Goal: Transaction & Acquisition: Purchase product/service

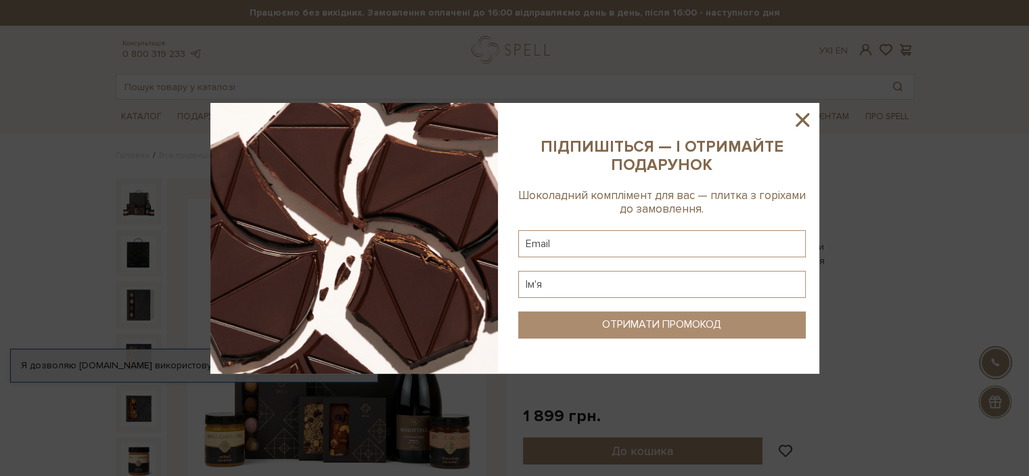
click at [800, 120] on icon at bounding box center [803, 120] width 14 height 14
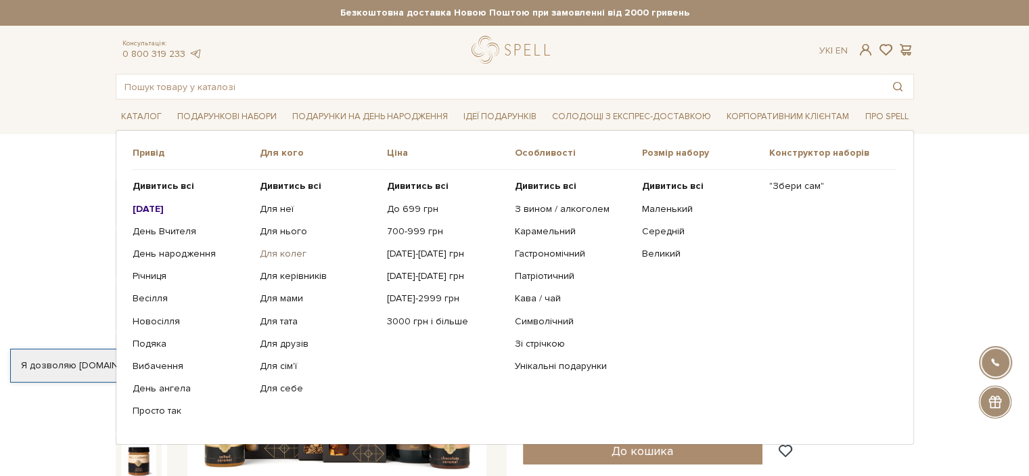
click at [282, 253] on link "Для колег" at bounding box center [318, 254] width 117 height 12
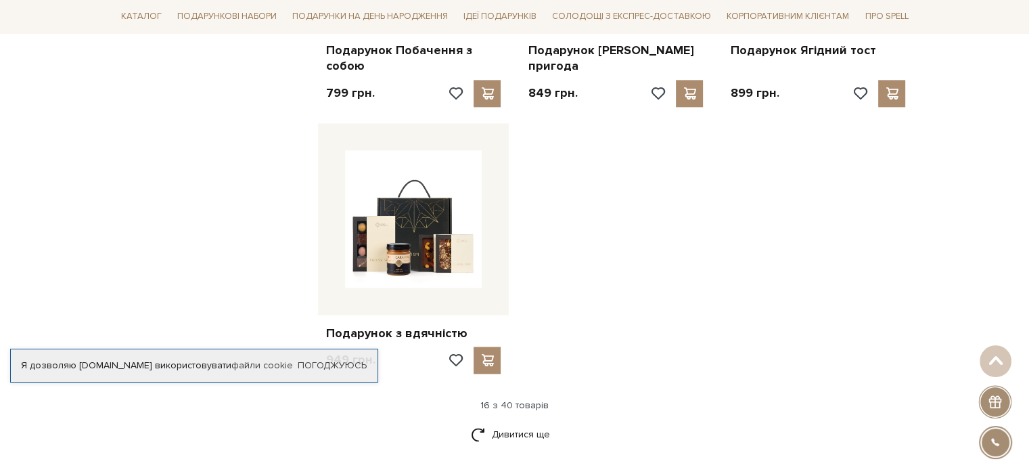
scroll to position [1624, 0]
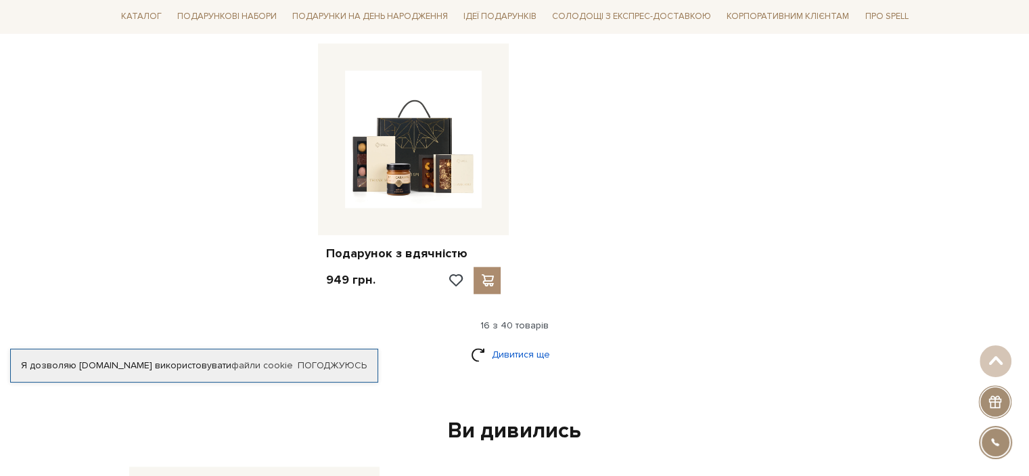
click at [533, 342] on link "Дивитися ще" at bounding box center [515, 354] width 88 height 24
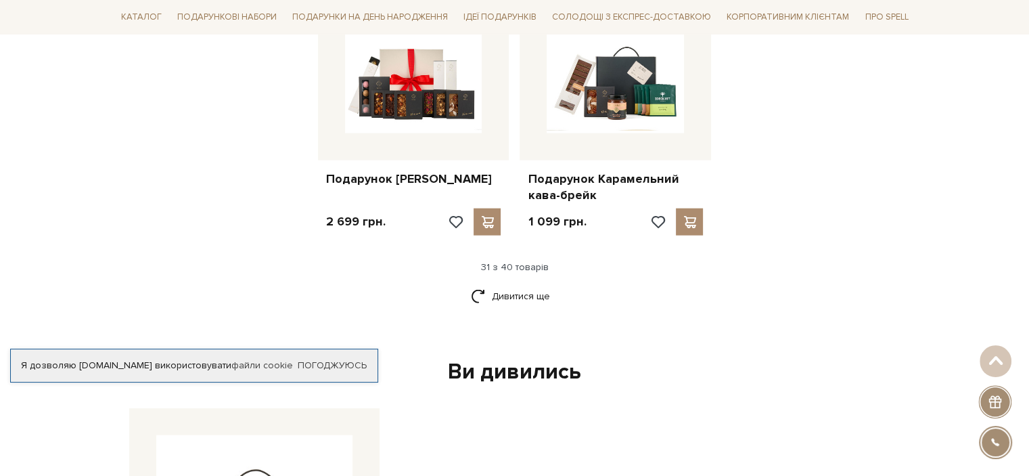
scroll to position [3113, 0]
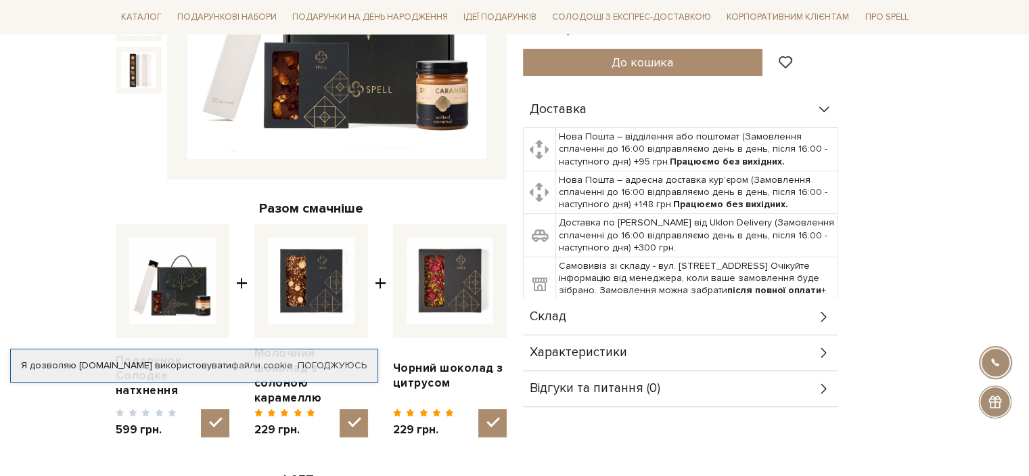
scroll to position [135, 0]
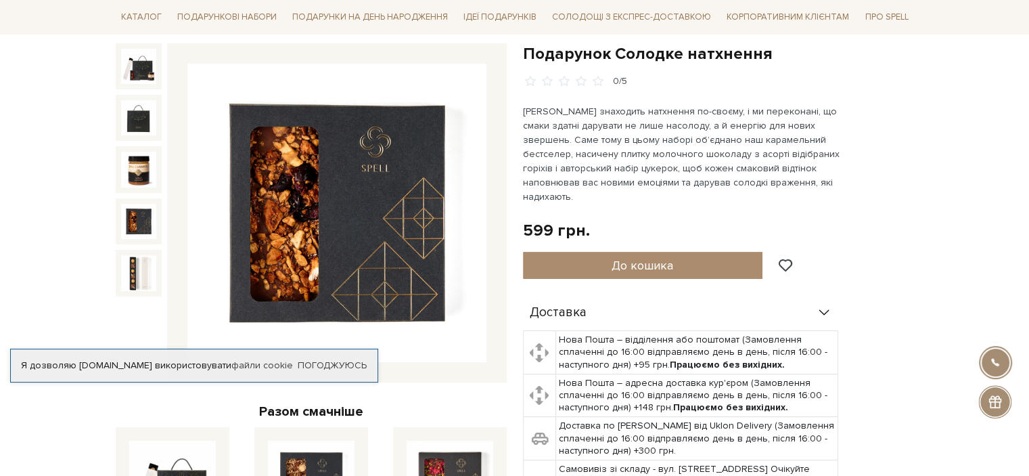
click at [126, 222] on img at bounding box center [138, 221] width 35 height 35
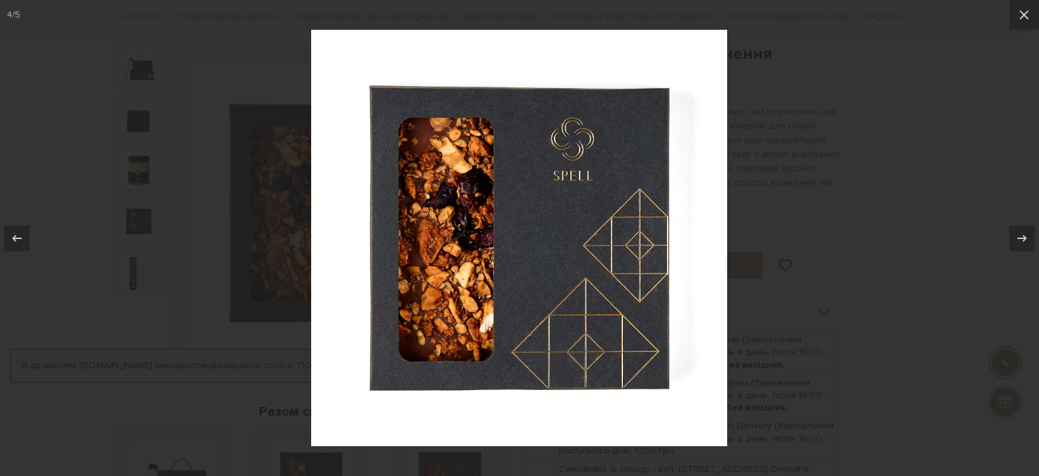
click at [145, 280] on div at bounding box center [519, 238] width 1039 height 476
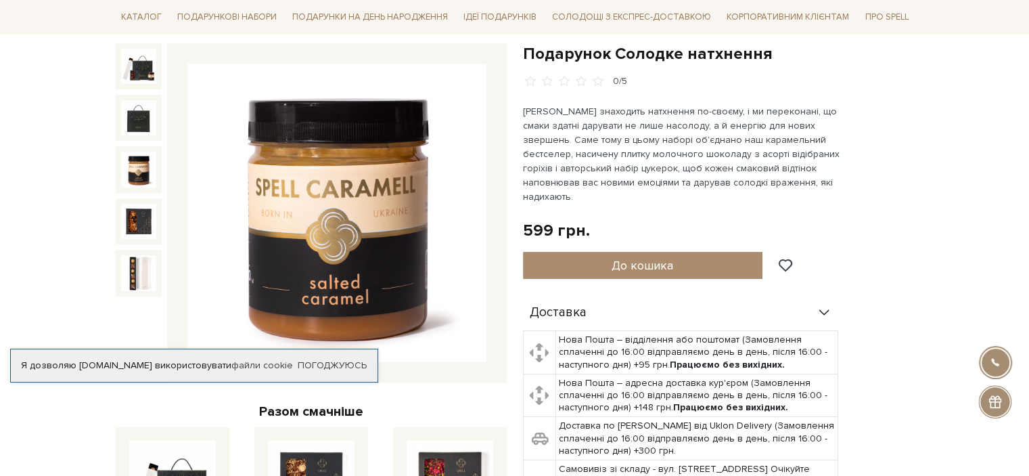
click at [142, 178] on img at bounding box center [138, 169] width 35 height 35
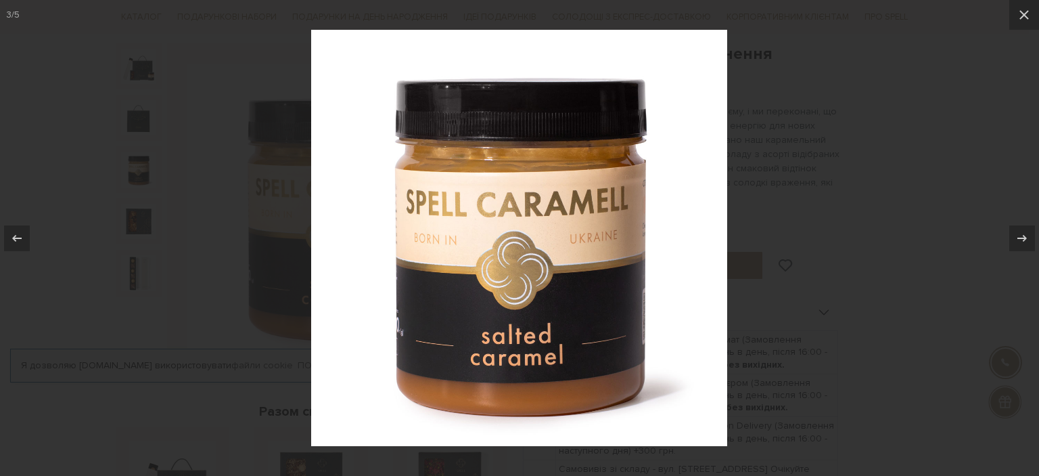
click at [792, 177] on div at bounding box center [519, 238] width 1039 height 476
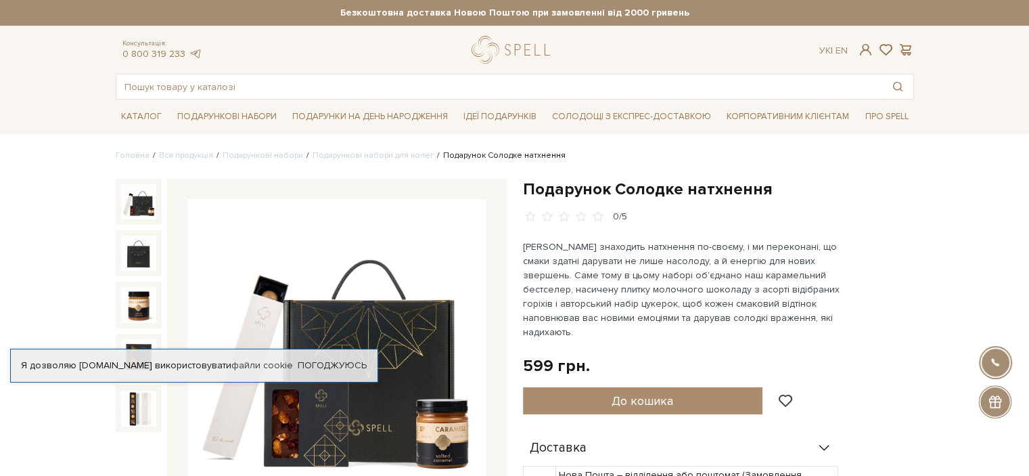
click at [137, 200] on img at bounding box center [138, 201] width 35 height 35
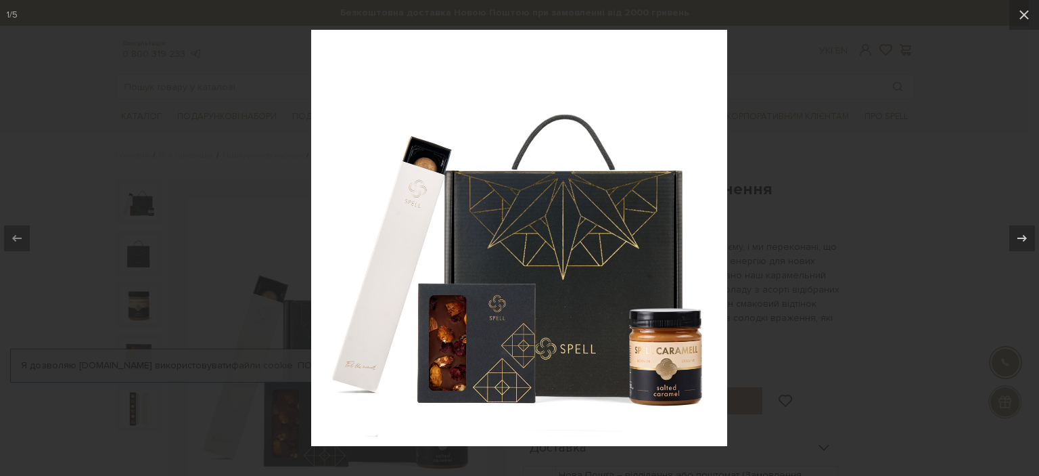
click at [897, 148] on div at bounding box center [519, 238] width 1039 height 476
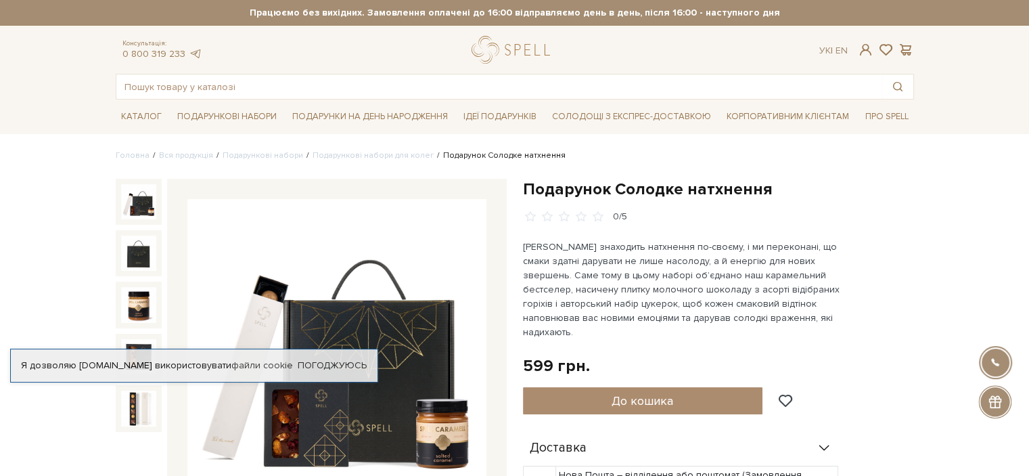
click at [487, 161] on li "Подарунок Солодке натхнення" at bounding box center [500, 156] width 132 height 12
click at [861, 199] on h1 "Подарунок Солодке натхнення" at bounding box center [718, 189] width 391 height 21
